Goal: Transaction & Acquisition: Purchase product/service

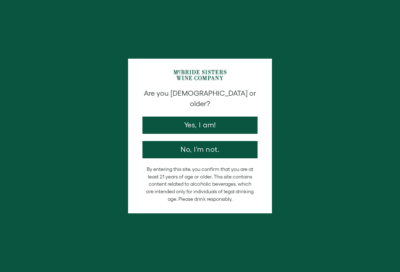
click at [230, 116] on button "Yes, I am!" at bounding box center [199, 124] width 115 height 17
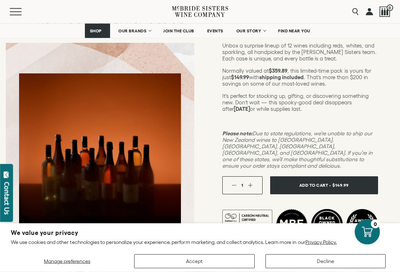
scroll to position [123, 0]
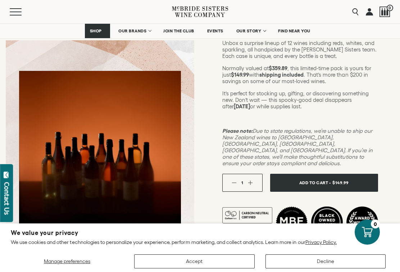
click at [330, 177] on span "Add To Cart -" at bounding box center [315, 182] width 32 height 10
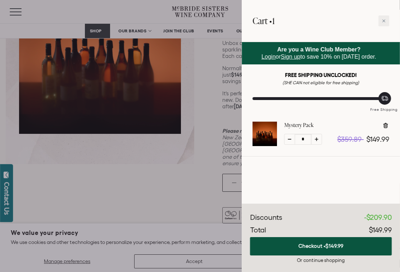
click at [267, 58] on span "Login" at bounding box center [268, 57] width 14 height 6
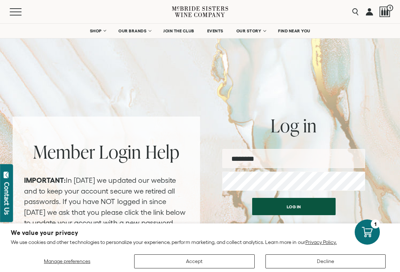
click at [285, 159] on input "email" at bounding box center [293, 158] width 143 height 19
type input "**********"
click at [293, 206] on button "Log in" at bounding box center [293, 206] width 83 height 17
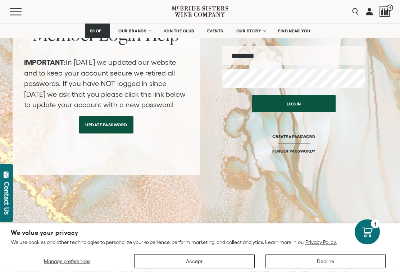
scroll to position [133, 0]
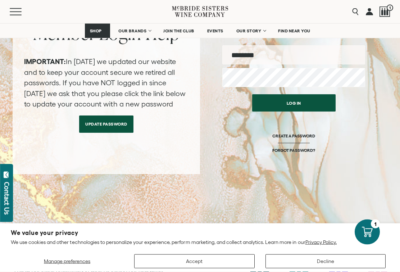
click at [110, 127] on link "Update Password" at bounding box center [106, 124] width 54 height 17
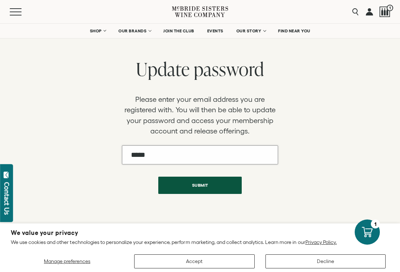
click at [180, 151] on input "Email" at bounding box center [200, 154] width 156 height 19
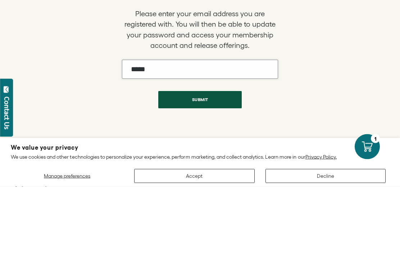
type input "**********"
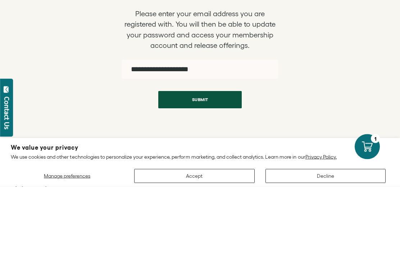
scroll to position [86, 0]
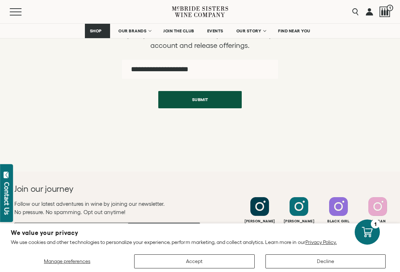
click at [207, 99] on button "Submit" at bounding box center [199, 99] width 83 height 17
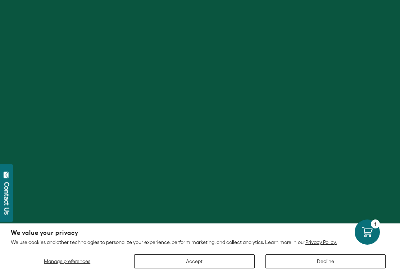
click at [198, 265] on button "Accept" at bounding box center [194, 261] width 120 height 14
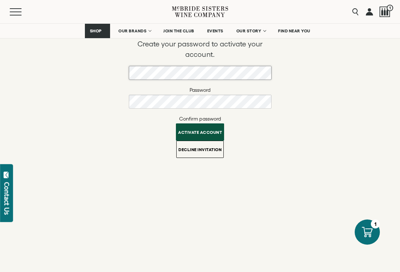
scroll to position [85, 0]
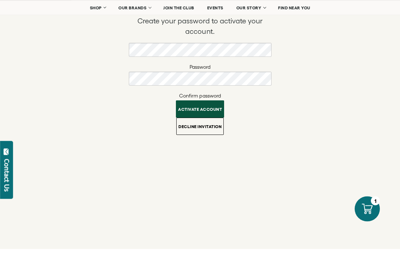
click at [207, 124] on button "Activate account" at bounding box center [200, 132] width 48 height 17
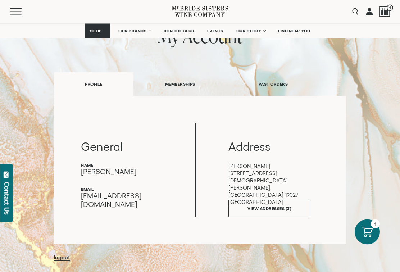
scroll to position [64, 0]
click at [266, 211] on link "VIEW ADDRESSES (3)" at bounding box center [269, 207] width 82 height 17
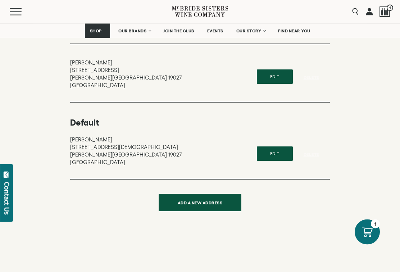
scroll to position [164, 0]
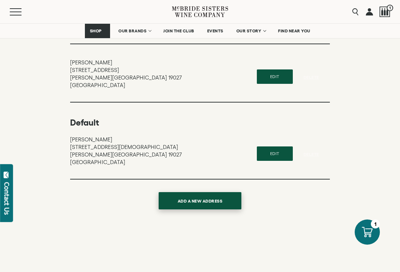
click at [204, 204] on button "ADD A NEW ADDRESS" at bounding box center [199, 200] width 83 height 17
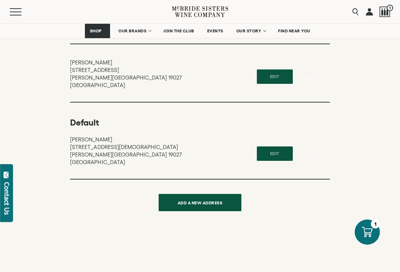
scroll to position [0, 0]
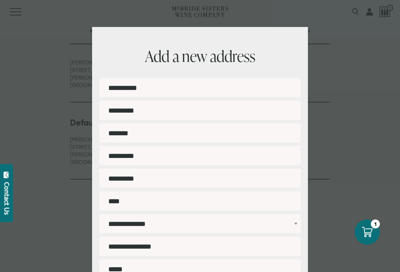
click at [236, 89] on input "First name" at bounding box center [199, 87] width 201 height 19
type input "*****"
click at [147, 112] on input "Last name" at bounding box center [199, 110] width 201 height 19
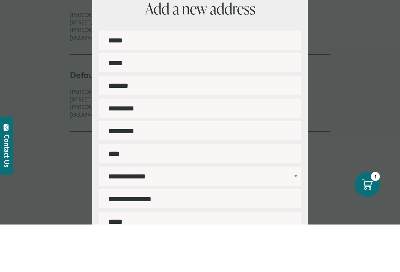
type input "*****"
click at [174, 146] on input "Address 1" at bounding box center [199, 155] width 201 height 19
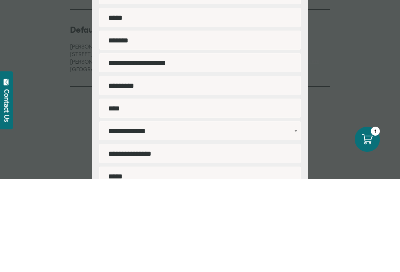
type input "**********"
click at [166, 191] on input "City" at bounding box center [199, 200] width 201 height 19
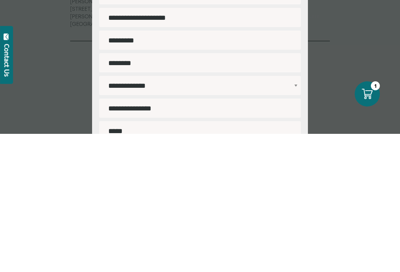
type input "********"
click at [183, 236] on input "Postal/ZIP code" at bounding box center [199, 245] width 201 height 19
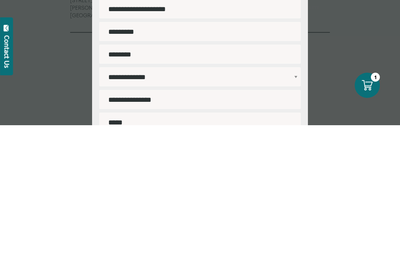
click at [294, 214] on select "**********" at bounding box center [199, 223] width 201 height 19
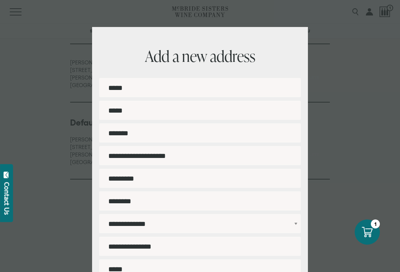
click at [163, 242] on input "Postal/ZIP code" at bounding box center [199, 245] width 201 height 19
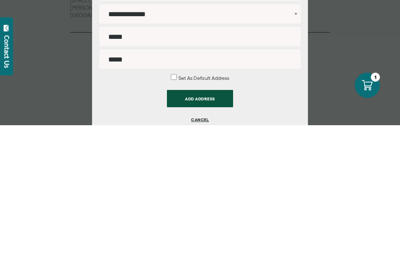
scroll to position [64, 0]
type input "*****"
click at [138, 196] on input "Phone" at bounding box center [199, 205] width 201 height 19
type input "**********"
click at [208, 236] on button "ADD ADDRESS" at bounding box center [200, 244] width 66 height 17
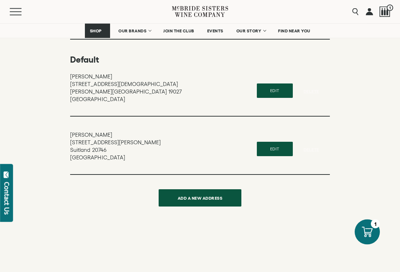
scroll to position [227, 0]
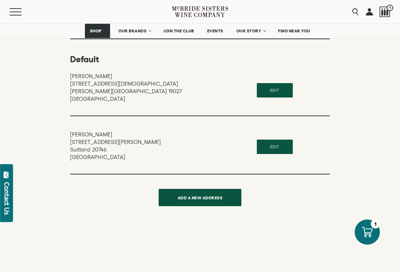
click at [276, 143] on button "Edit" at bounding box center [275, 146] width 36 height 14
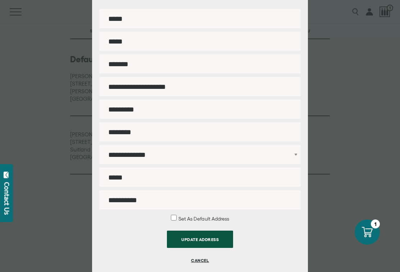
scroll to position [69, 0]
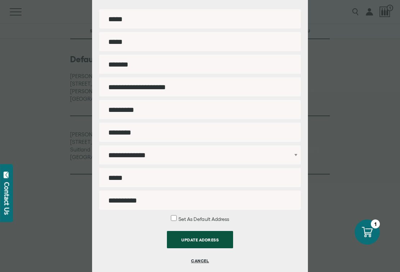
click at [154, 157] on select "**********" at bounding box center [199, 154] width 201 height 19
click at [203, 262] on button "CANCEL" at bounding box center [200, 260] width 66 height 17
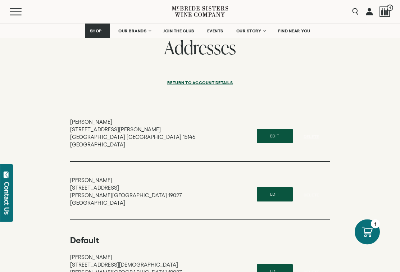
scroll to position [0, 0]
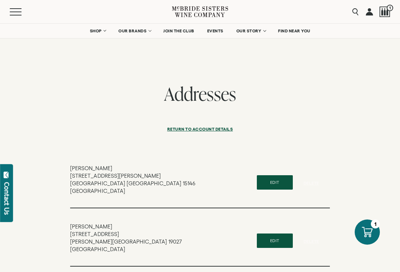
click at [370, 232] on icon at bounding box center [367, 232] width 11 height 10
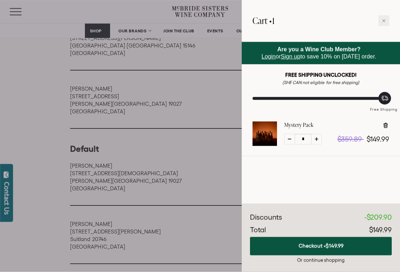
scroll to position [138, 0]
click at [325, 244] on button "Checkout • $149.99" at bounding box center [321, 246] width 142 height 18
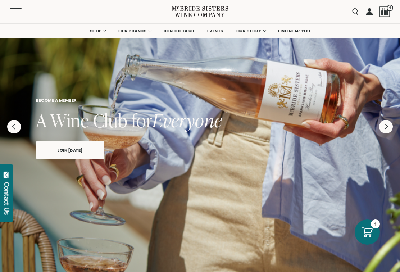
click at [183, 31] on span "JOIN THE CLUB" at bounding box center [178, 30] width 31 height 5
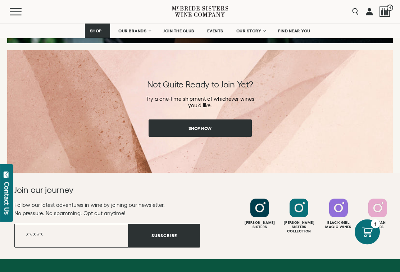
scroll to position [971, 0]
click at [225, 125] on link "Shop Now" at bounding box center [199, 127] width 103 height 17
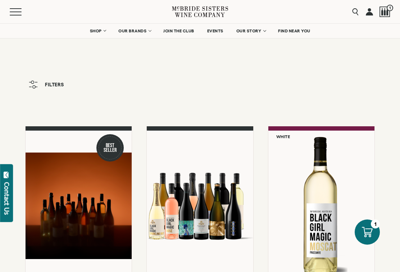
click at [107, 220] on div at bounding box center [79, 205] width 106 height 150
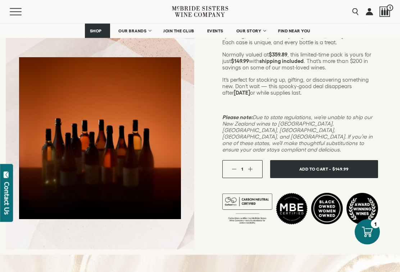
scroll to position [141, 0]
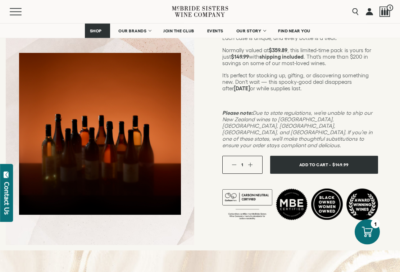
click at [328, 160] on span "Add To Cart -" at bounding box center [315, 165] width 32 height 10
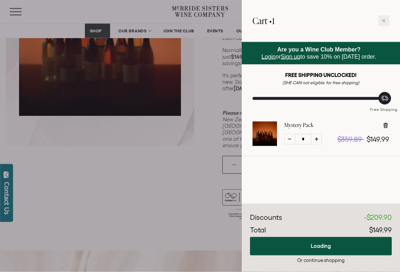
scroll to position [141, 0]
click at [268, 57] on span "Login" at bounding box center [268, 57] width 14 height 6
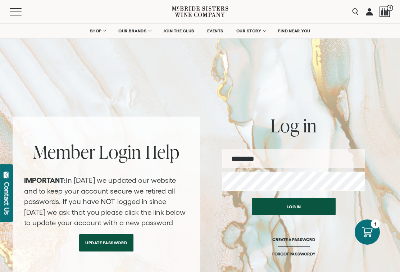
click at [252, 156] on input "email" at bounding box center [293, 158] width 143 height 19
type input "**********"
click at [293, 206] on button "Log in" at bounding box center [293, 206] width 83 height 17
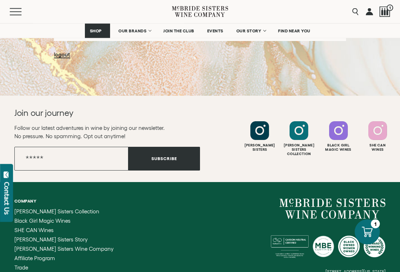
scroll to position [266, 0]
click at [367, 237] on icon at bounding box center [367, 232] width 11 height 10
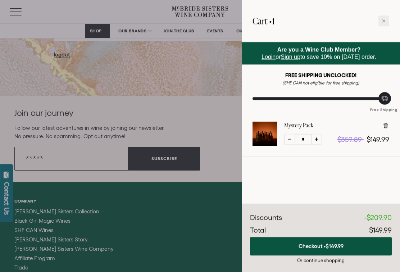
click at [334, 245] on span "$149.99" at bounding box center [334, 246] width 18 height 6
